Goal: Task Accomplishment & Management: Use online tool/utility

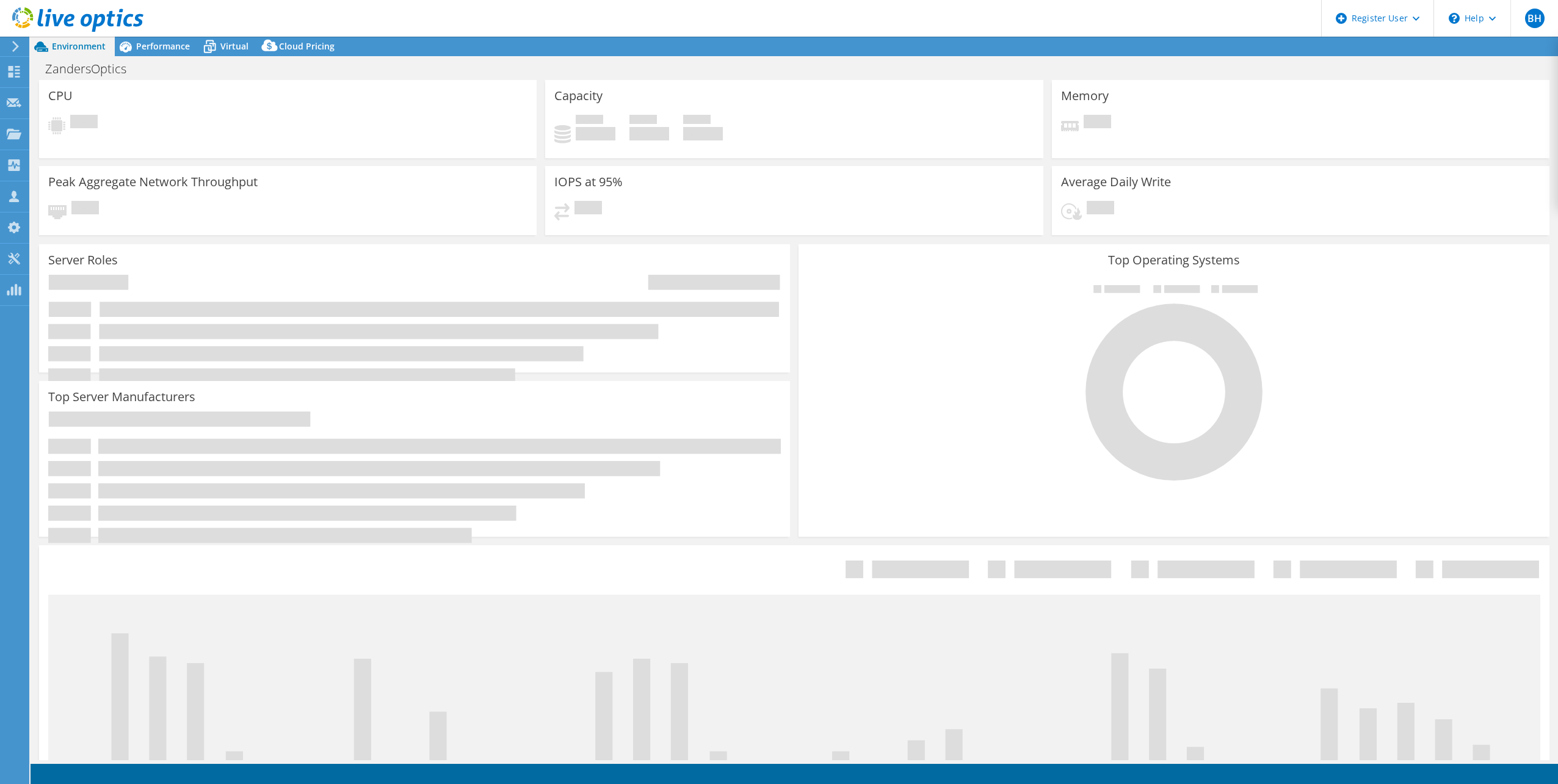
select select "USD"
select select "USEast"
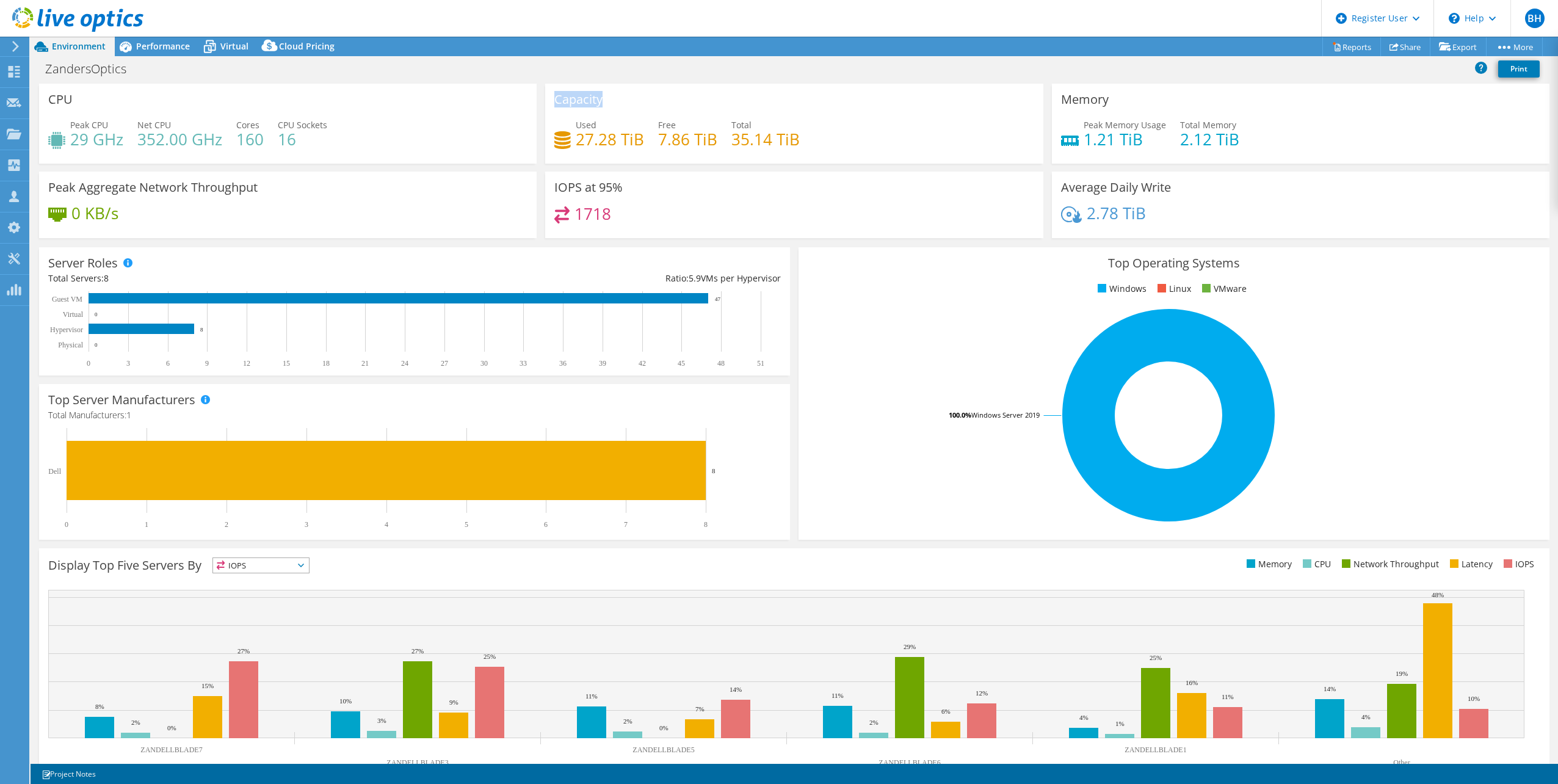
drag, startPoint x: 604, startPoint y: 97, endPoint x: 553, endPoint y: 104, distance: 51.5
click at [553, 104] on div "Capacity Used 27.28 TiB Free 7.86 TiB Total 35.14 TiB" at bounding box center [793, 123] width 498 height 80
copy h3 "Capacity"
click at [633, 65] on div "ZandersOptics Print" at bounding box center [793, 68] width 1527 height 23
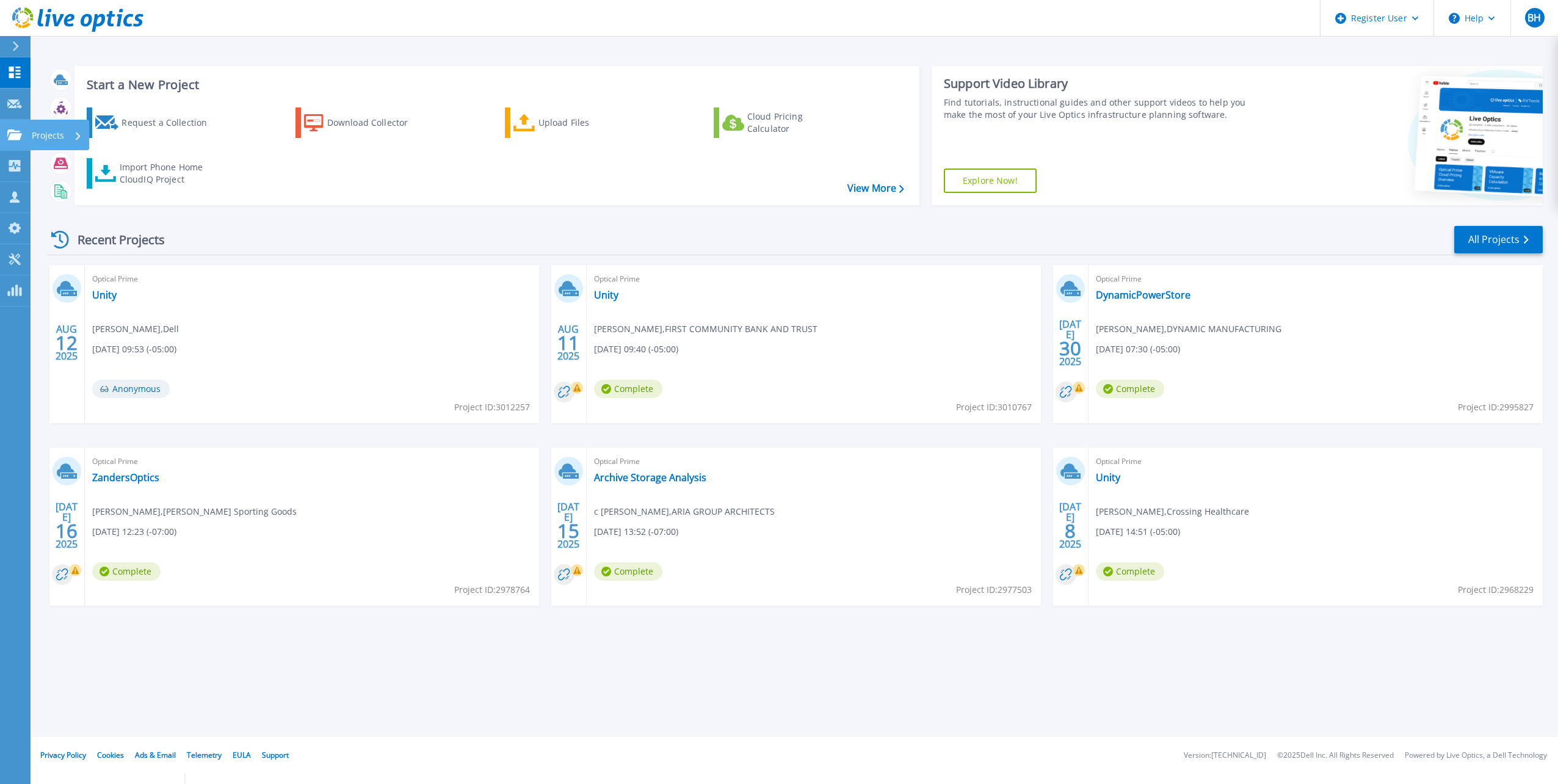
click at [9, 127] on link "Projects Projects" at bounding box center [15, 135] width 30 height 31
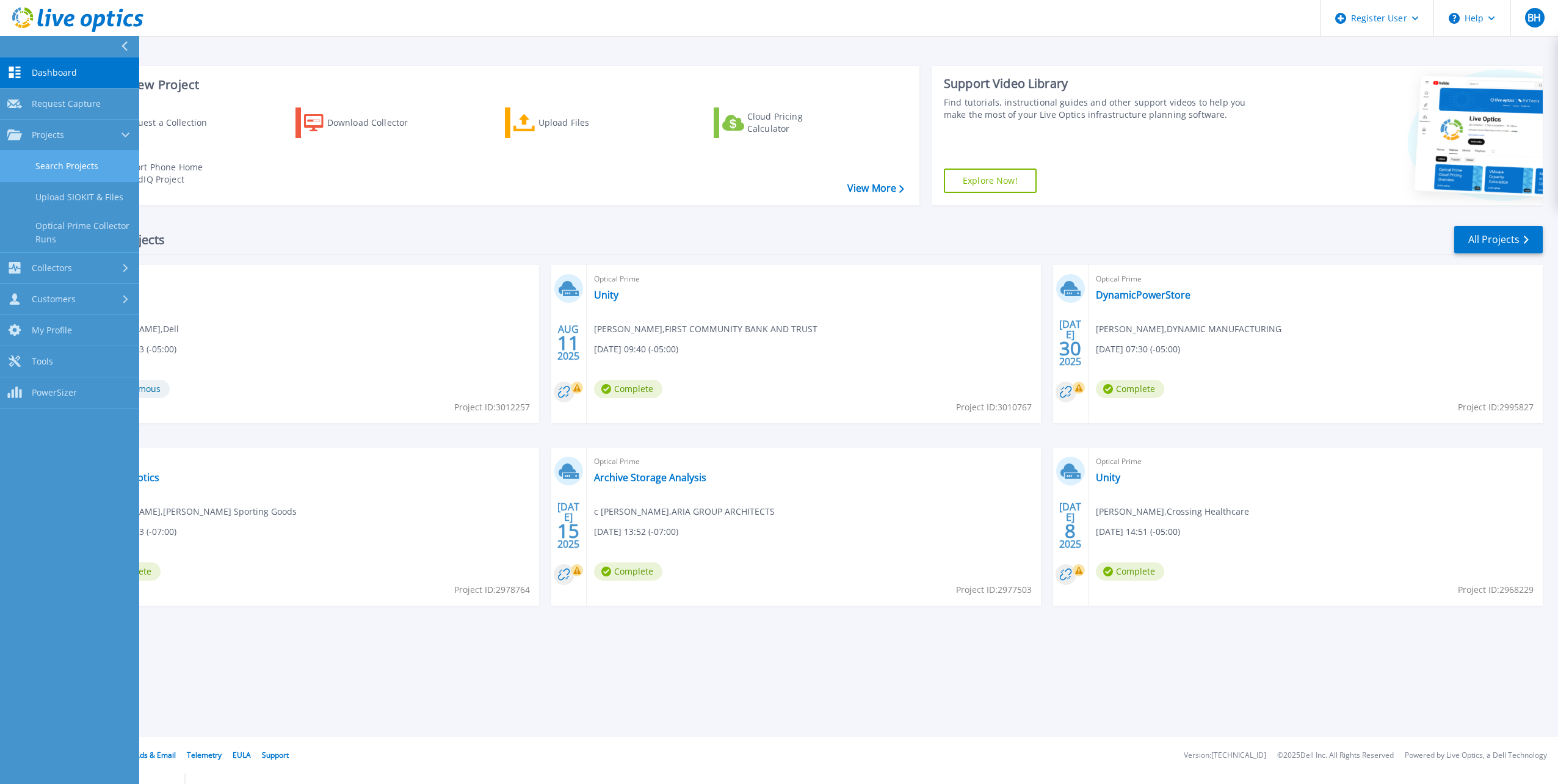
click at [34, 161] on link "Search Projects" at bounding box center [69, 166] width 139 height 31
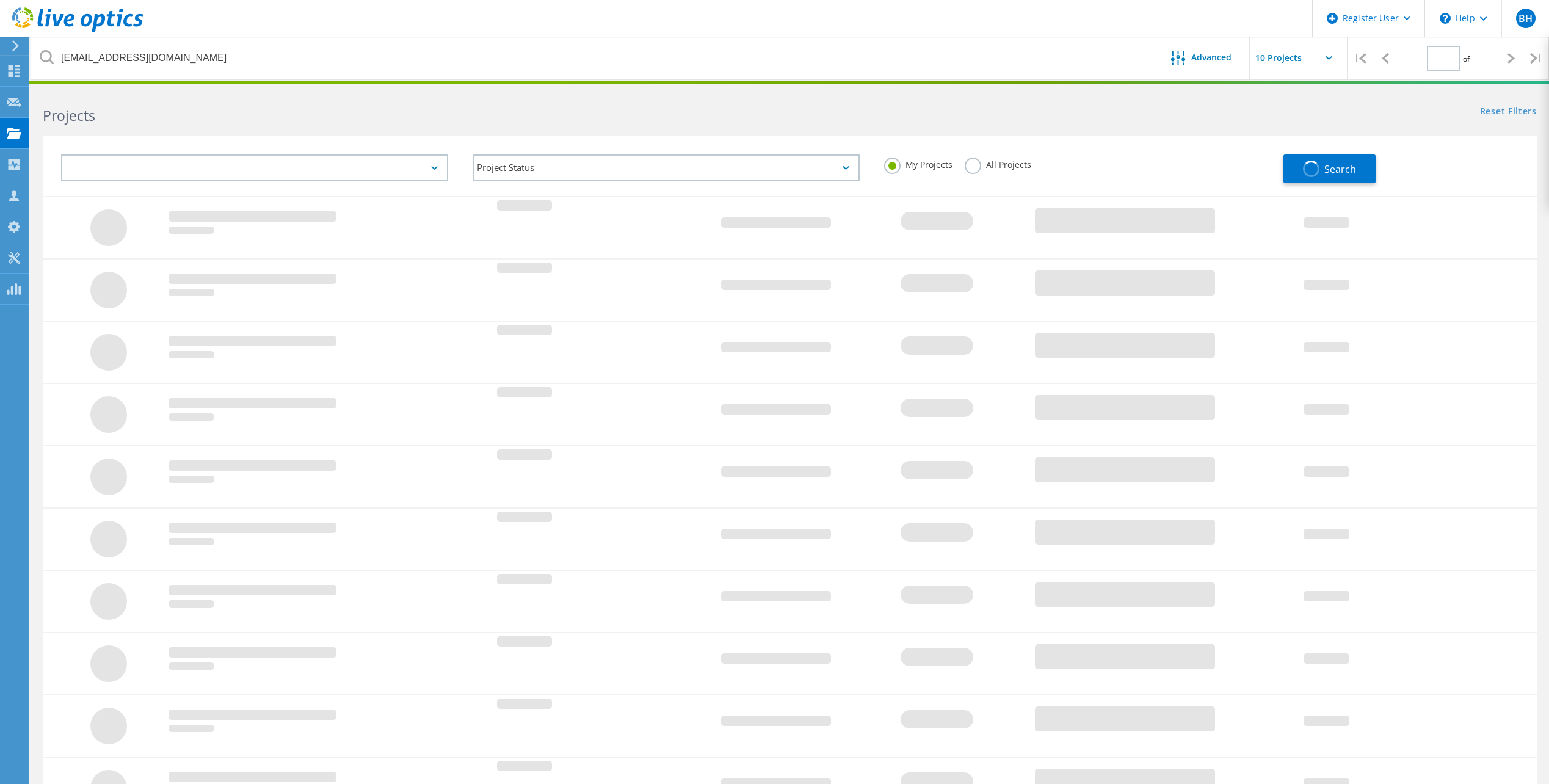
type input "1"
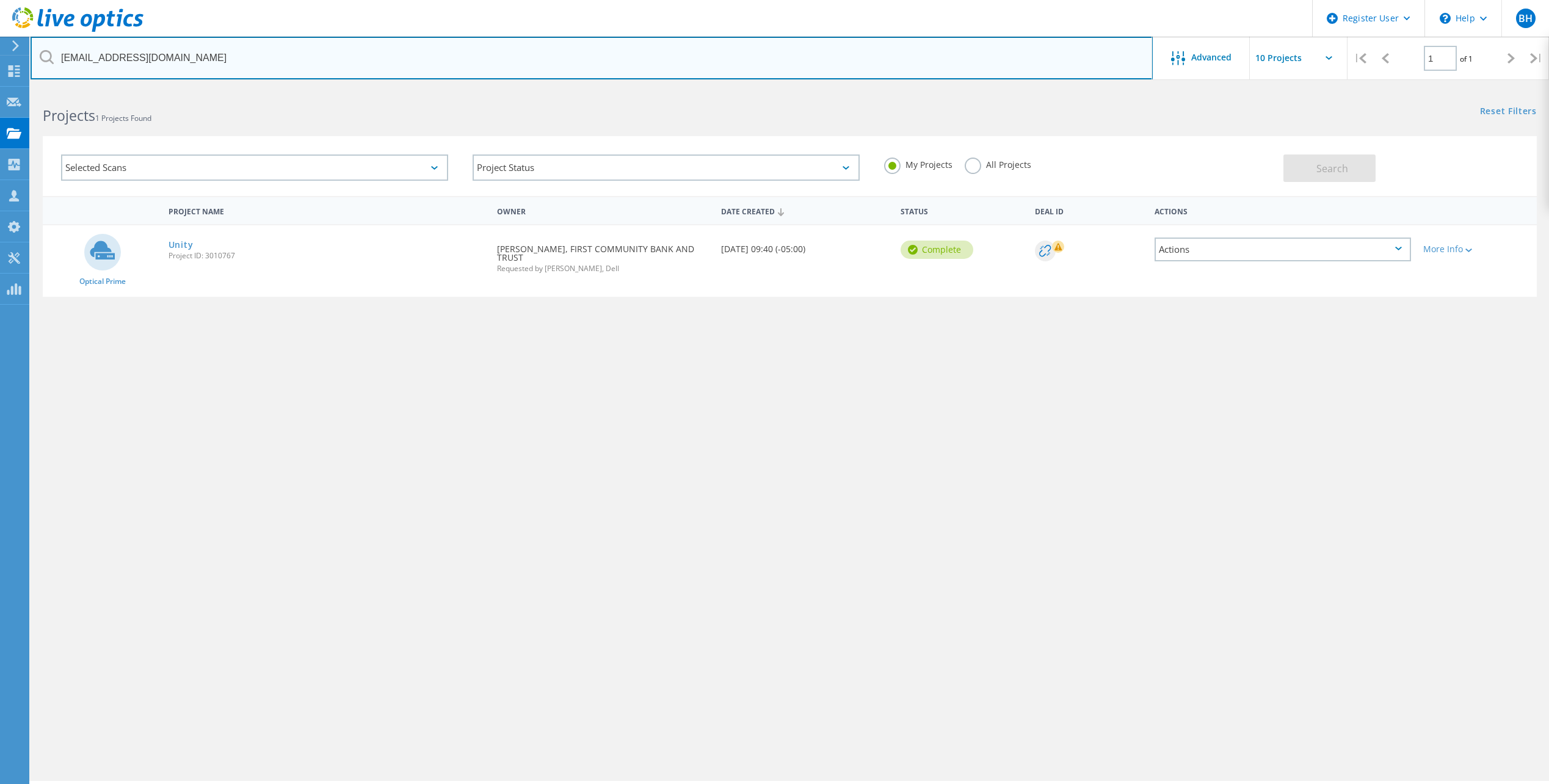
click at [189, 61] on input "[EMAIL_ADDRESS][DOMAIN_NAME]" at bounding box center [591, 57] width 1122 height 43
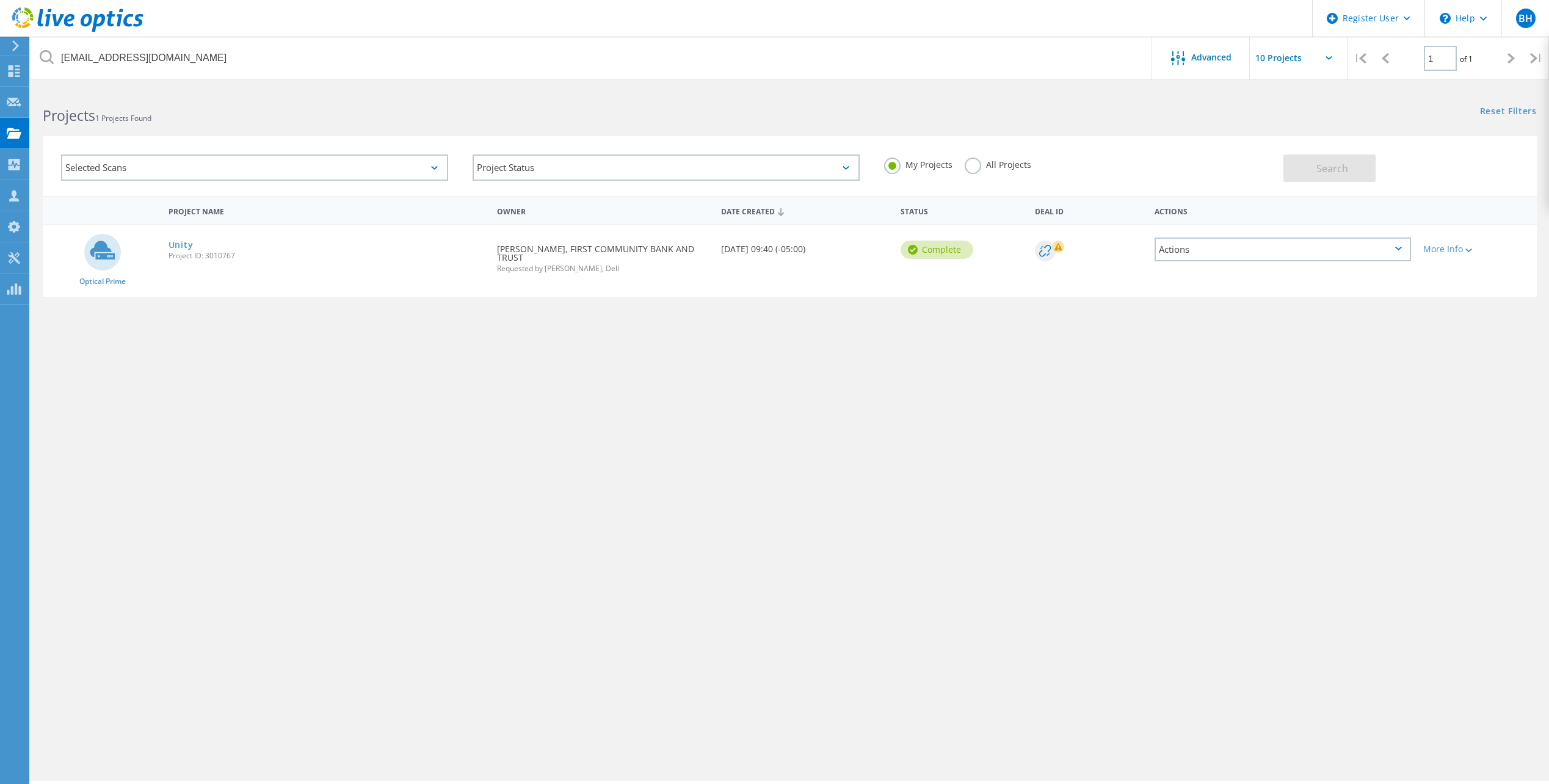
click at [179, 88] on html "Register User \n Help Explore Helpful Articles Contact Support BH Dell User [PE…" at bounding box center [774, 454] width 1549 height 909
click at [968, 164] on label "All Projects" at bounding box center [998, 163] width 67 height 12
click at [0, 0] on input "All Projects" at bounding box center [0, 0] width 0 height 0
click at [1322, 175] on button "Search" at bounding box center [1329, 168] width 92 height 27
